Goal: Transaction & Acquisition: Register for event/course

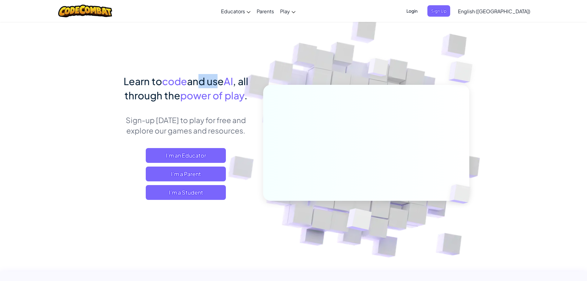
drag, startPoint x: 214, startPoint y: 38, endPoint x: 221, endPoint y: 43, distance: 9.3
click at [200, 47] on div "Learn to code and use AI , all through the power of play . Sign-up [DATE] to pl…" at bounding box center [293, 134] width 351 height 225
click at [145, 28] on div "Learn to code and use AI , all through the power of play . Sign-up [DATE] to pl…" at bounding box center [293, 134] width 351 height 225
click at [450, 8] on span "Sign Up" at bounding box center [439, 10] width 23 height 11
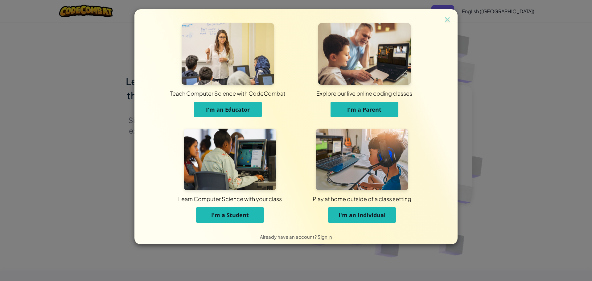
click at [233, 214] on span "I'm a Student" at bounding box center [230, 214] width 38 height 7
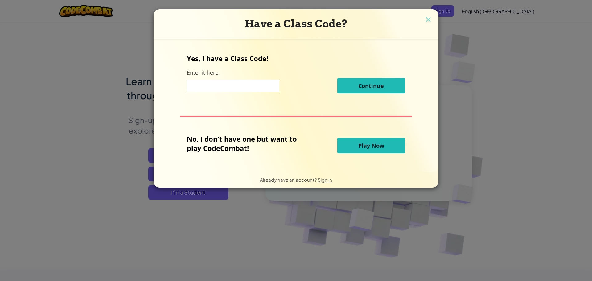
click at [241, 90] on input at bounding box center [233, 86] width 92 height 12
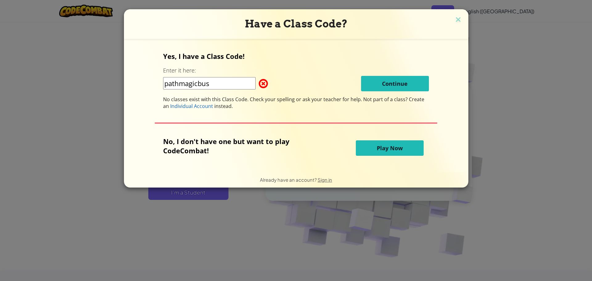
click at [379, 93] on div "Yes, I have a Class Code! Enter it here: pathmagicbus Continue No classes exist…" at bounding box center [296, 80] width 266 height 58
click at [378, 93] on div "Yes, I have a Class Code! Enter it here: pathmagicbus Continue No classes exist…" at bounding box center [296, 80] width 266 height 58
drag, startPoint x: 217, startPoint y: 86, endPoint x: 211, endPoint y: 84, distance: 6.4
click at [215, 86] on input "pathmagicbus" at bounding box center [209, 83] width 92 height 12
drag, startPoint x: 225, startPoint y: 70, endPoint x: 221, endPoint y: 72, distance: 4.4
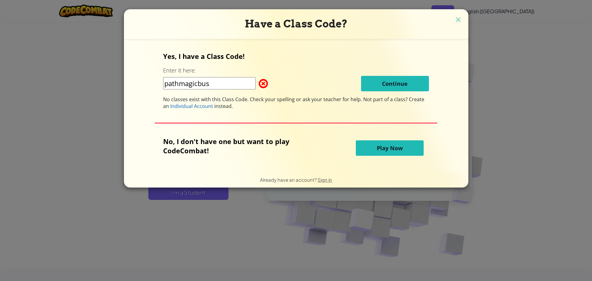
drag, startPoint x: 221, startPoint y: 72, endPoint x: 205, endPoint y: 62, distance: 19.2
click at [203, 62] on div "Yes, I have a Class Code! Enter it here: pathmagicbus Continue No classes exist…" at bounding box center [296, 80] width 266 height 58
drag, startPoint x: 220, startPoint y: 89, endPoint x: 180, endPoint y: 88, distance: 39.8
click at [180, 88] on input "pathmagicbus" at bounding box center [209, 83] width 92 height 12
type input "pathmusicbus"
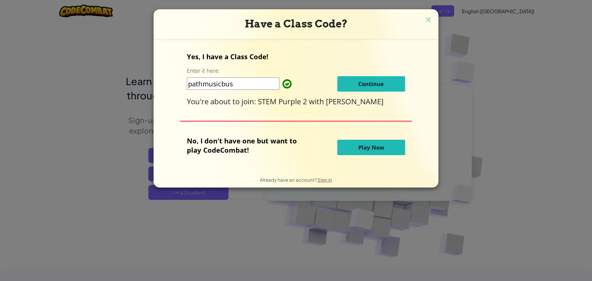
click at [409, 79] on div "Yes, I have a Class Code! Enter it here: pathmusicbus Continue You're about to …" at bounding box center [296, 105] width 273 height 121
click at [387, 83] on button "Continue" at bounding box center [371, 83] width 68 height 15
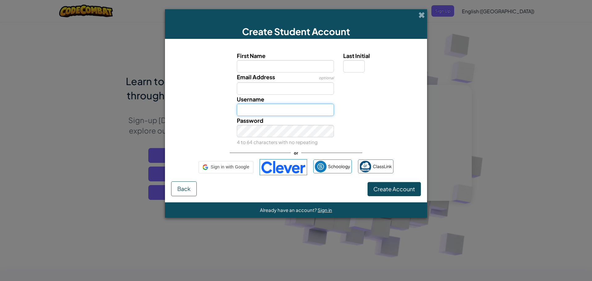
type input "BraydenB19850763"
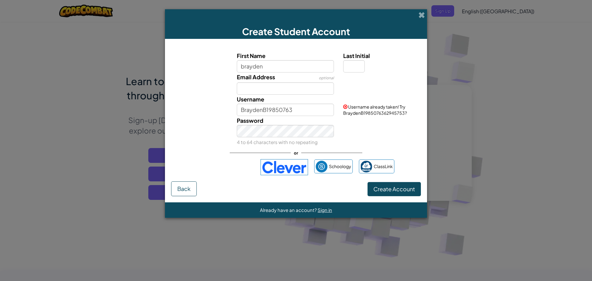
type input "brayden"
type input "Brayden"
click at [363, 65] on input "Last Initial" at bounding box center [354, 66] width 22 height 12
type input "b"
type input "BraydenB"
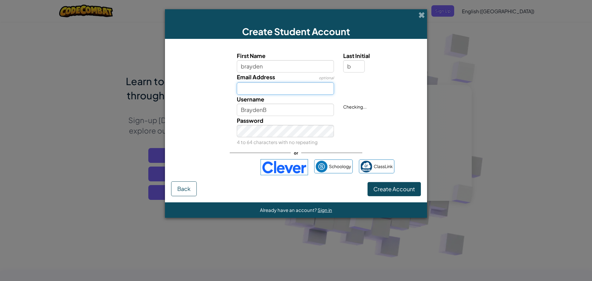
click at [255, 92] on input "Email Address" at bounding box center [285, 88] width 97 height 12
drag, startPoint x: 313, startPoint y: 88, endPoint x: 296, endPoint y: 91, distance: 17.4
click at [297, 91] on input "[EMAIL_ADDRESS][DOMAIN_NAME]" at bounding box center [285, 88] width 97 height 12
type input "[EMAIL_ADDRESS][DOMAIN_NAME]"
click at [415, 191] on button "Create Account" at bounding box center [394, 189] width 53 height 14
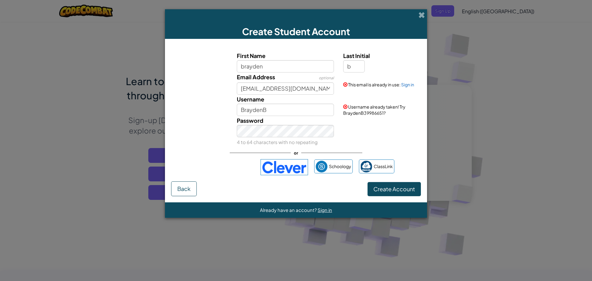
drag, startPoint x: 235, startPoint y: 126, endPoint x: 350, endPoint y: 151, distance: 117.3
click at [350, 151] on div "or" at bounding box center [296, 152] width 133 height 13
click at [396, 185] on button "Create Account" at bounding box center [394, 189] width 53 height 14
click at [298, 111] on input "BraydenB" at bounding box center [285, 110] width 97 height 12
type input "BraydenB198507631"
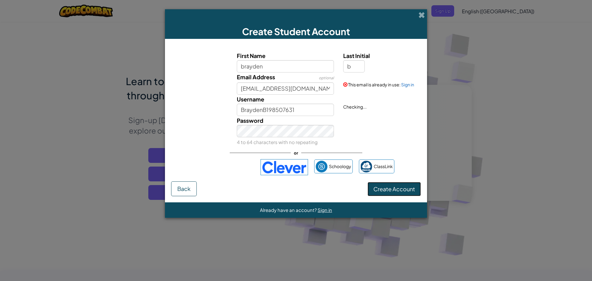
click at [394, 189] on button "Create Account" at bounding box center [394, 189] width 53 height 14
click at [420, 15] on span at bounding box center [421, 15] width 6 height 6
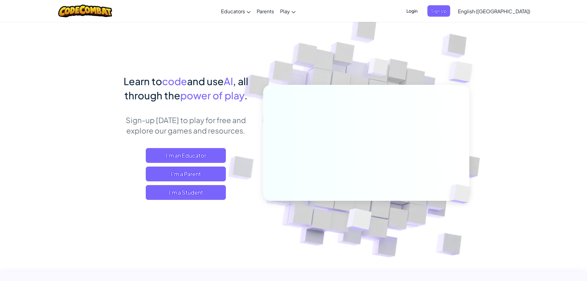
click at [421, 12] on span "Login" at bounding box center [412, 10] width 18 height 11
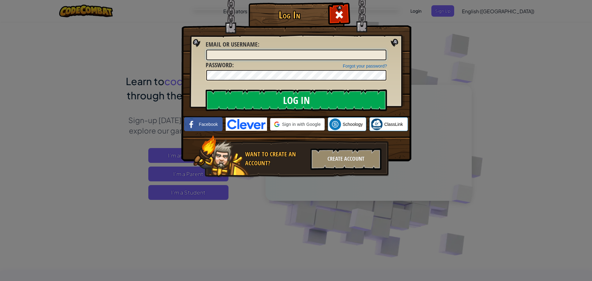
type input "BraydenB19850763"
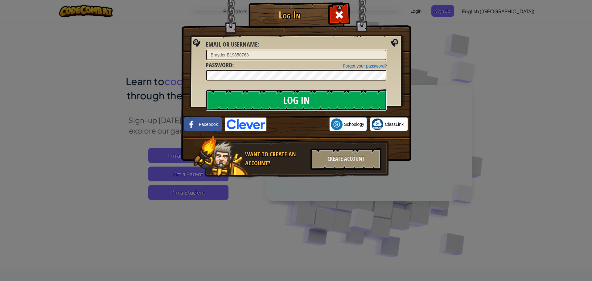
click at [295, 100] on input "Log In" at bounding box center [296, 100] width 181 height 22
click at [297, 100] on input "Log In" at bounding box center [296, 100] width 181 height 22
